Goal: Transaction & Acquisition: Purchase product/service

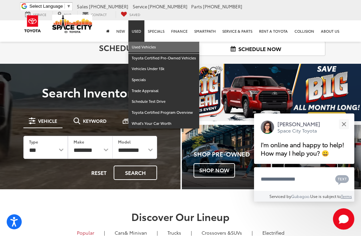
click at [150, 48] on link "Used Vehicles" at bounding box center [163, 47] width 71 height 11
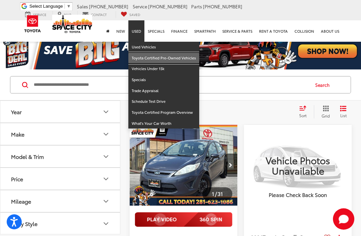
click at [180, 59] on link "Toyota Certified Pre-Owned Vehicles" at bounding box center [163, 58] width 71 height 11
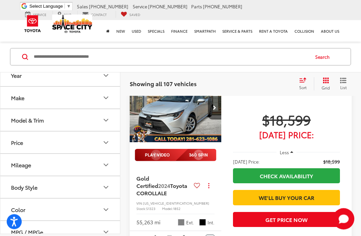
scroll to position [486, 0]
click at [305, 82] on icon "Select sort value" at bounding box center [302, 80] width 7 height 5
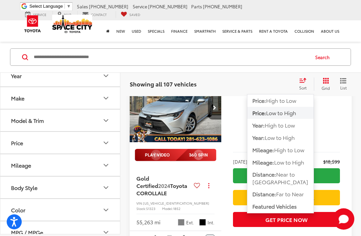
click at [302, 112] on button "Price: Low to High" at bounding box center [280, 113] width 66 height 12
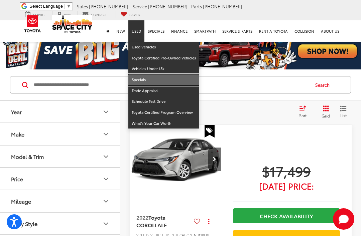
click at [150, 81] on link "Specials" at bounding box center [163, 80] width 71 height 11
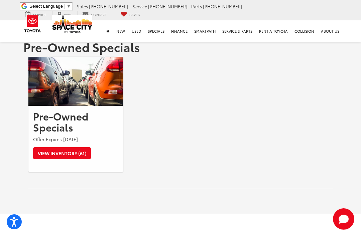
click at [43, 152] on link "View Inventory (61)" at bounding box center [62, 153] width 58 height 12
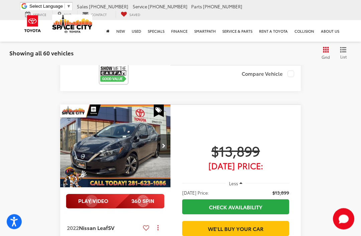
scroll to position [2181, 0]
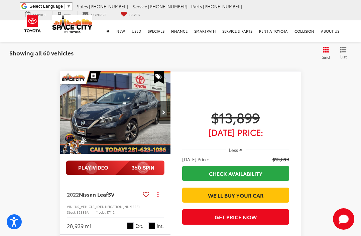
click at [343, 55] on span "List" at bounding box center [343, 57] width 7 height 6
click at [344, 51] on icon "List View" at bounding box center [343, 50] width 7 height 6
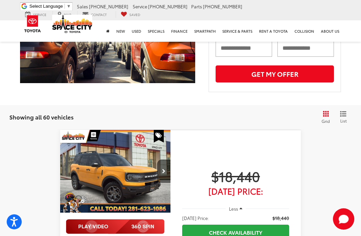
scroll to position [137, 0]
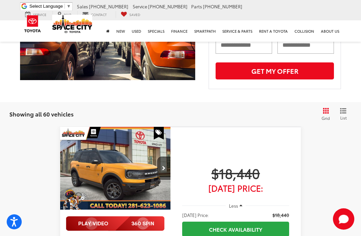
click at [328, 108] on icon "Grid View" at bounding box center [326, 111] width 6 height 6
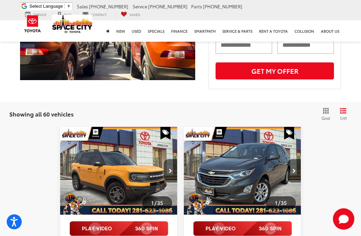
click at [328, 110] on icon "Grid View" at bounding box center [326, 111] width 6 height 6
click at [346, 109] on icon "List View" at bounding box center [343, 111] width 7 height 6
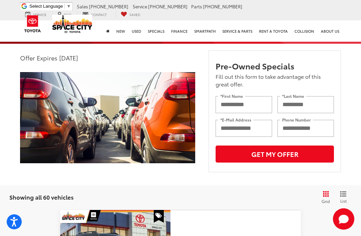
scroll to position [0, 0]
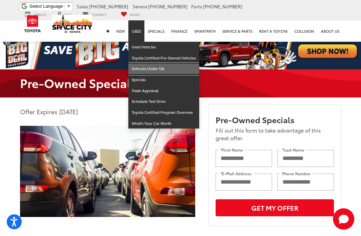
click at [162, 71] on link "Vehicles Under 15k" at bounding box center [163, 69] width 71 height 11
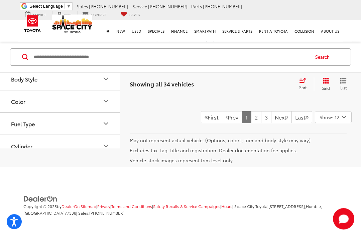
scroll to position [2569, 0]
click at [281, 124] on link "Next" at bounding box center [281, 118] width 21 height 12
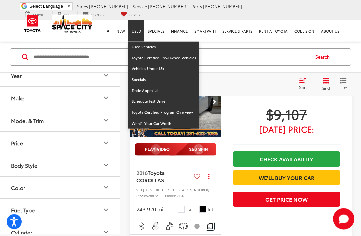
scroll to position [918, 0]
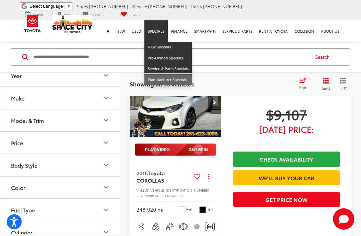
click at [174, 79] on link "Manufacturer Specials" at bounding box center [167, 80] width 47 height 11
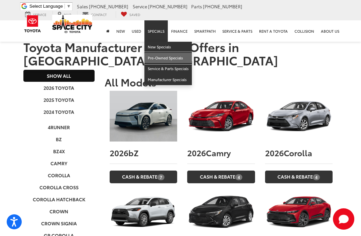
click at [178, 59] on link "Pre-Owned Specials" at bounding box center [167, 58] width 47 height 11
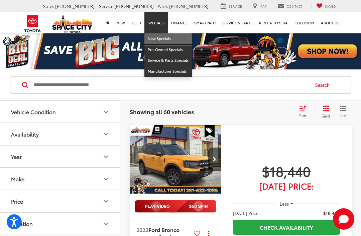
click at [165, 39] on link "New Specials" at bounding box center [167, 38] width 47 height 11
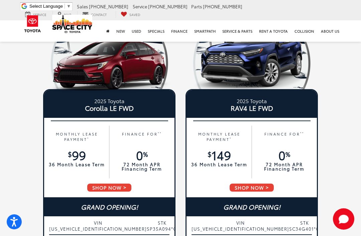
scroll to position [73, 0]
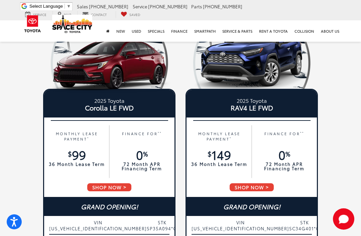
click at [266, 184] on span "SHOP NOW" at bounding box center [251, 187] width 45 height 9
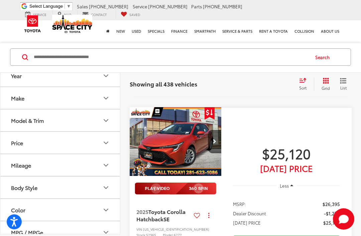
scroll to position [1956, 0]
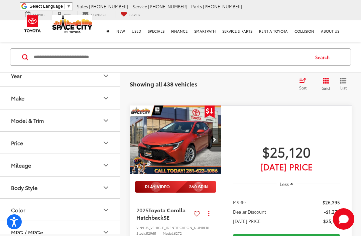
click at [103, 97] on icon "Make" at bounding box center [106, 98] width 8 height 8
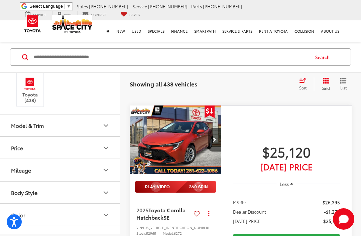
scroll to position [38, 0]
click at [20, 122] on div "Model & Trim" at bounding box center [27, 125] width 33 height 6
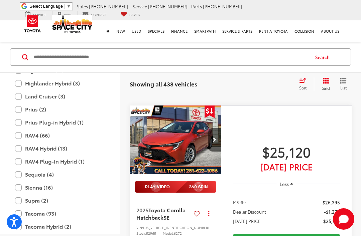
scroll to position [259, 0]
click at [15, 143] on label "RAV4 Hybrid (13)" at bounding box center [60, 148] width 90 height 12
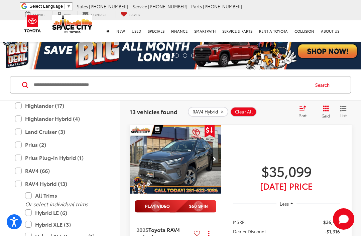
click at [17, 184] on label "RAV4 Hybrid (13)" at bounding box center [60, 184] width 90 height 12
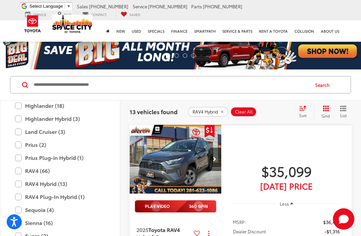
click at [19, 144] on label "Prius (2)" at bounding box center [60, 145] width 90 height 12
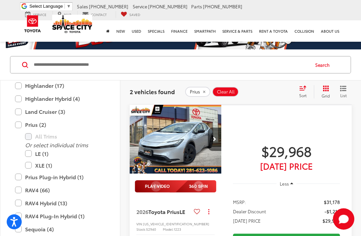
scroll to position [20, 0]
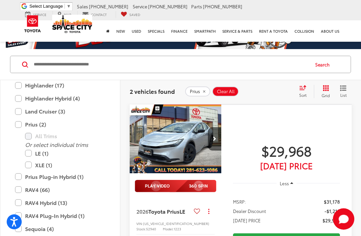
click at [18, 175] on label "Prius Plug-in Hybrid (1)" at bounding box center [60, 177] width 90 height 12
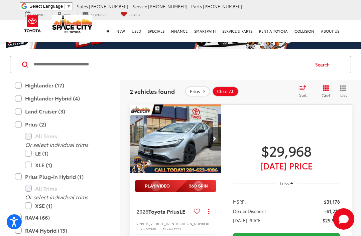
click at [19, 123] on label "Prius (2)" at bounding box center [60, 125] width 90 height 12
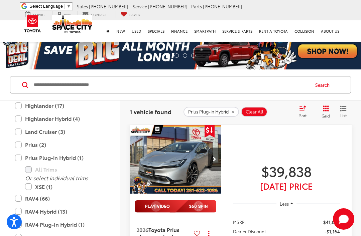
click at [60, 108] on label "Highlander (17)" at bounding box center [60, 106] width 90 height 12
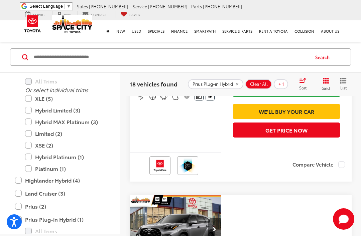
scroll to position [187, 0]
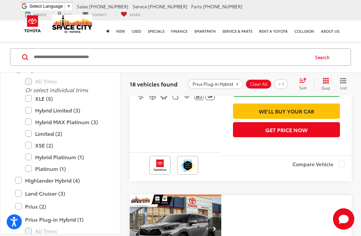
click at [18, 219] on label "Prius Plug-in Hybrid (1)" at bounding box center [60, 220] width 90 height 12
